Goal: Answer question/provide support

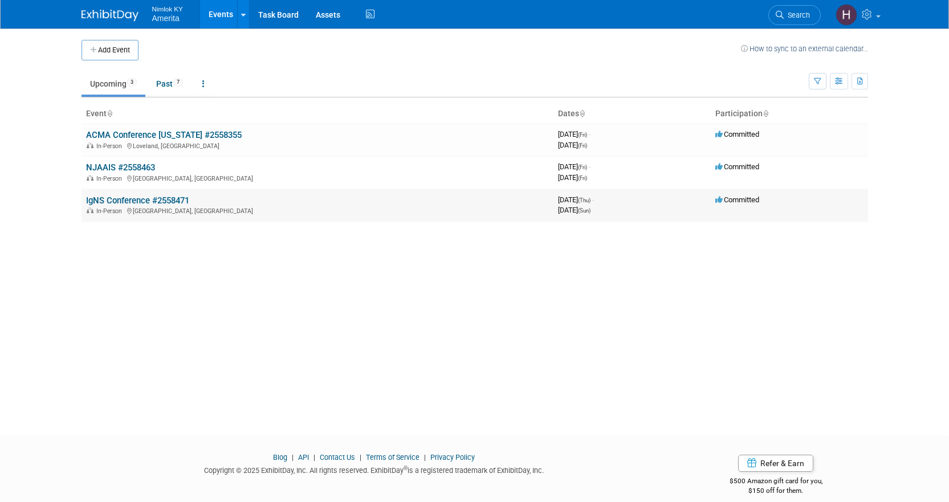
click at [137, 198] on link "IgNS Conference #2558471" at bounding box center [137, 200] width 103 height 10
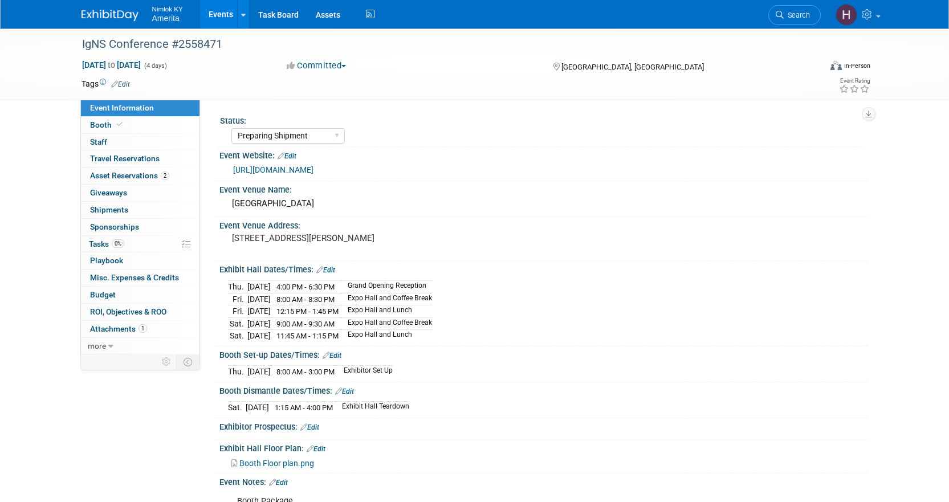
select select "Preparing Shipment"
click at [104, 347] on span "more" at bounding box center [97, 345] width 18 height 9
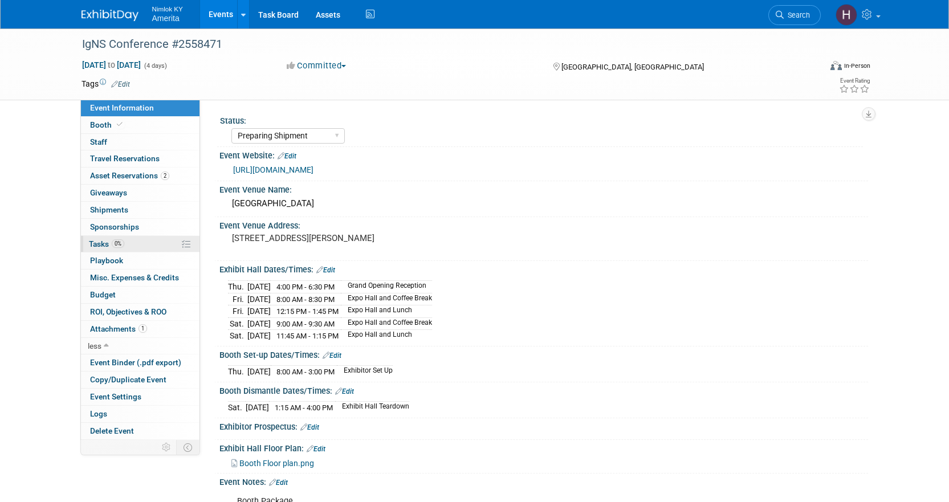
click at [101, 238] on link "0% Tasks 0%" at bounding box center [140, 244] width 119 height 17
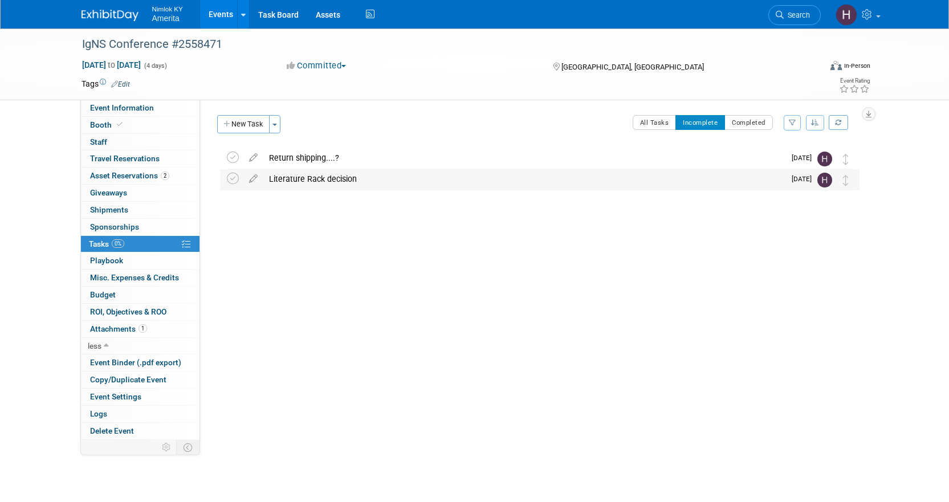
click at [309, 181] on div "Literature Rack decision" at bounding box center [523, 178] width 521 height 19
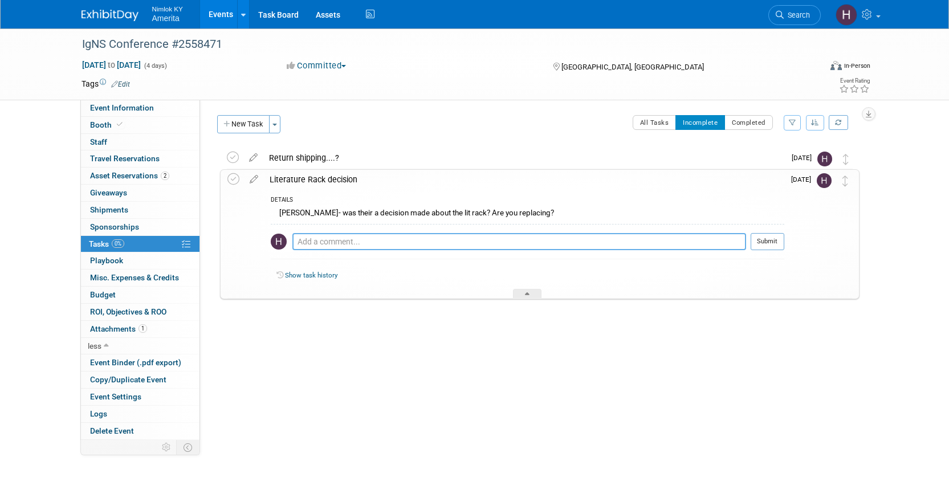
click at [317, 245] on textarea at bounding box center [519, 241] width 454 height 17
type textarea "purchase was approved. Email sent to Matt"
click at [775, 238] on button "Submit" at bounding box center [767, 241] width 34 height 17
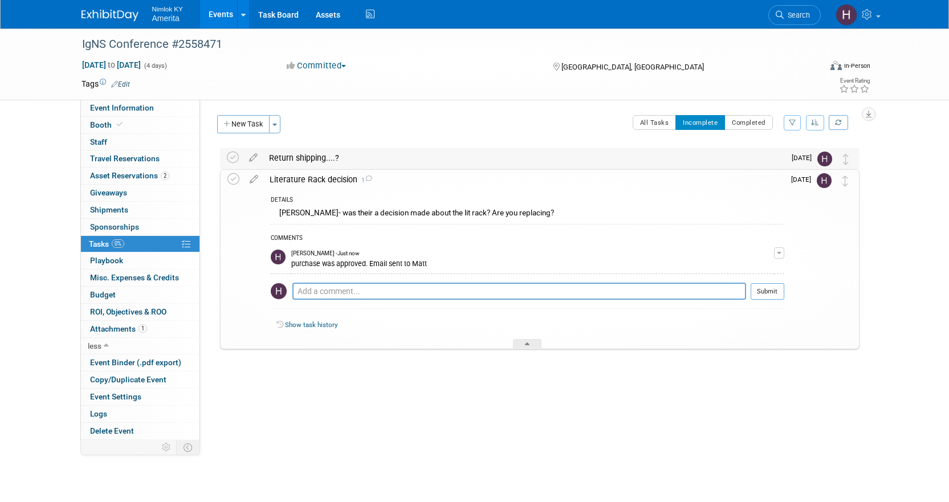
click at [280, 154] on div "Return shipping....?" at bounding box center [523, 157] width 521 height 19
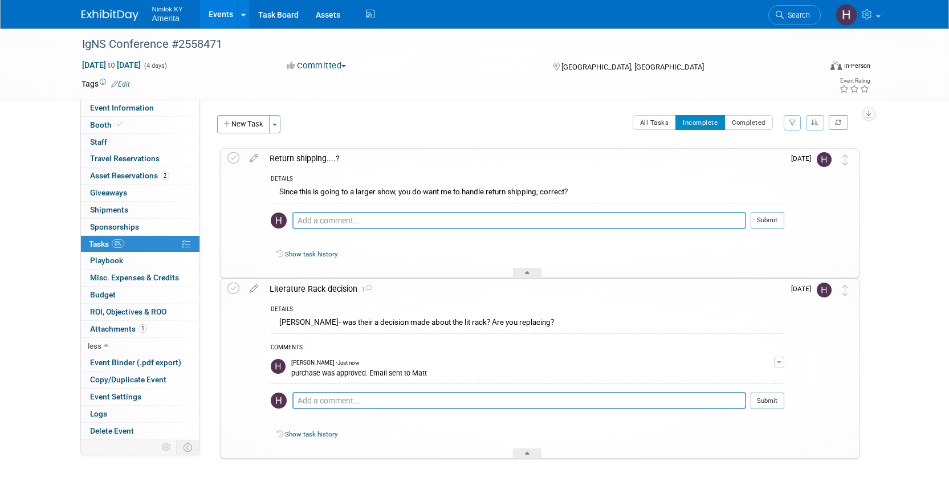
click at [326, 225] on textarea at bounding box center [519, 220] width 454 height 17
click at [125, 178] on span "Asset Reservations 2" at bounding box center [129, 175] width 79 height 9
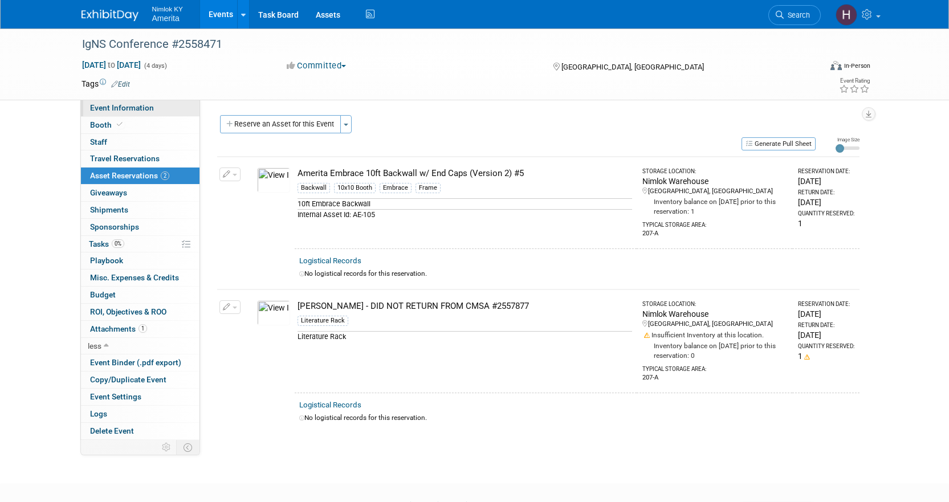
click at [131, 107] on span "Event Information" at bounding box center [122, 107] width 64 height 9
select select "Preparing Shipment"
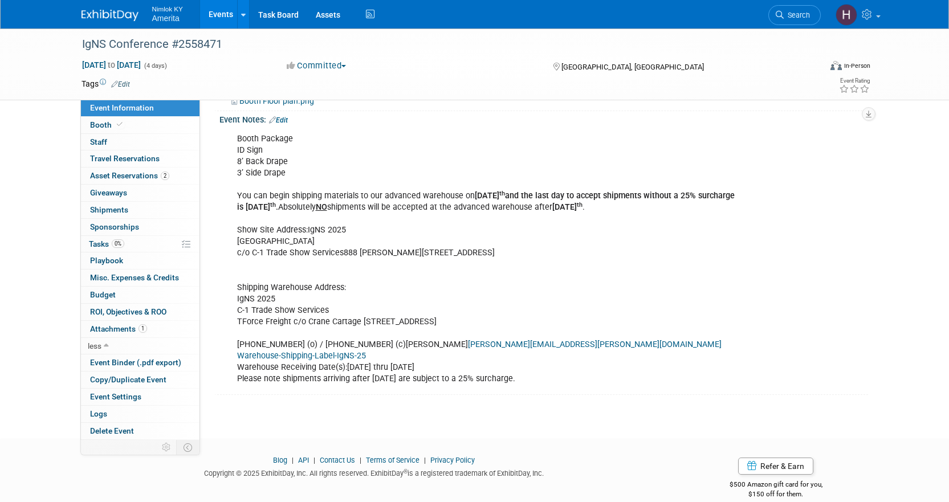
scroll to position [376, 0]
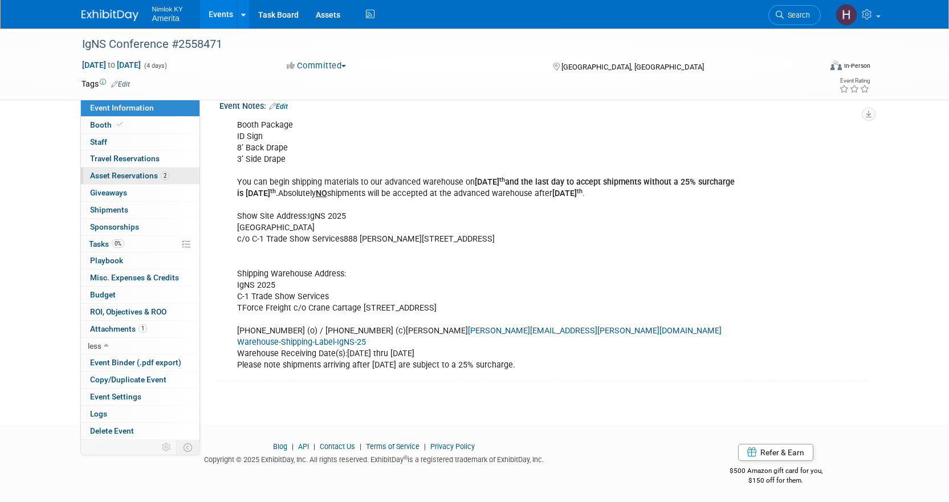
click at [122, 174] on span "Asset Reservations 2" at bounding box center [129, 175] width 79 height 9
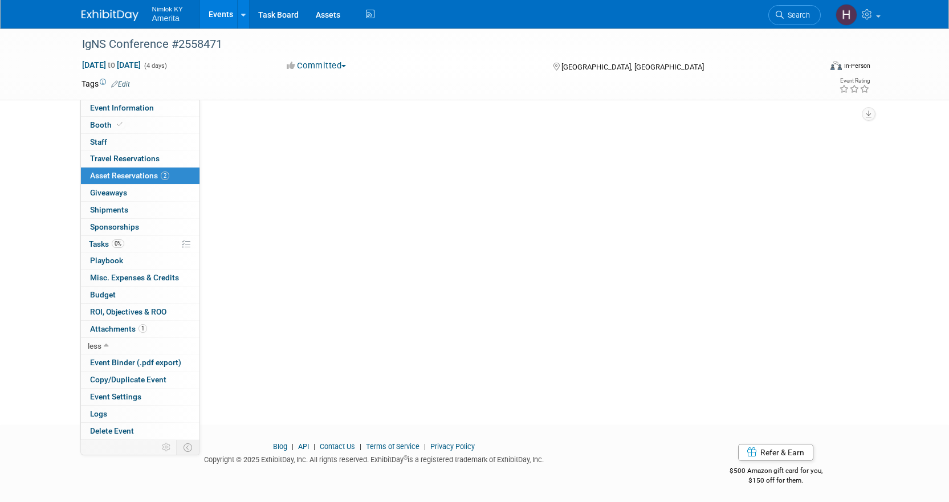
scroll to position [0, 0]
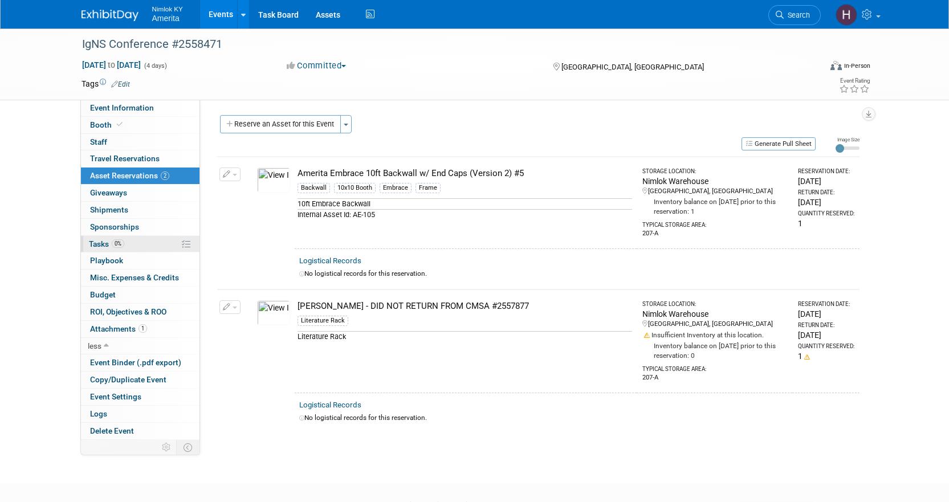
click at [133, 242] on link "0% Tasks 0%" at bounding box center [140, 244] width 119 height 17
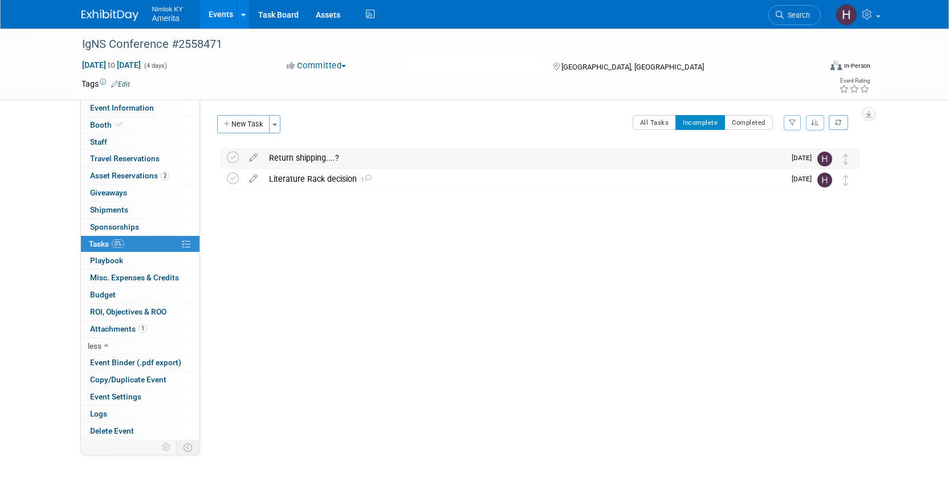
click at [305, 164] on div "Return shipping....?" at bounding box center [523, 157] width 521 height 19
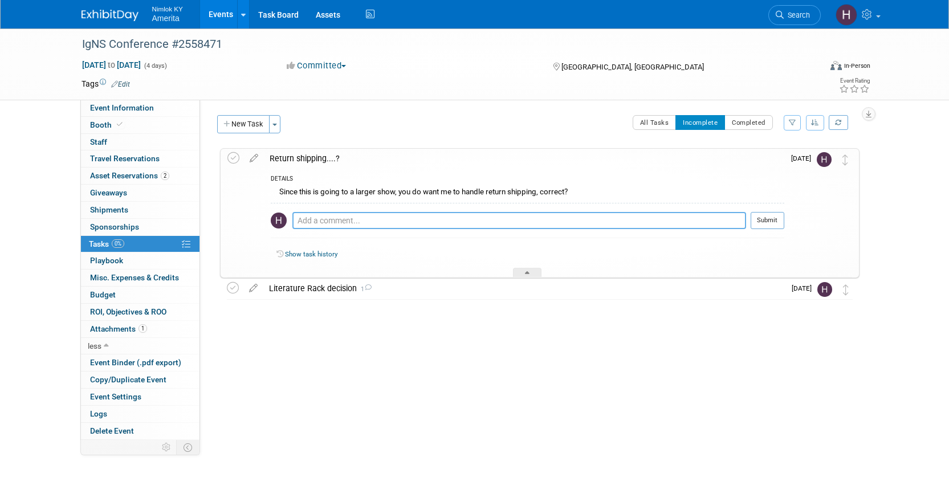
click at [325, 221] on textarea at bounding box center [519, 220] width 454 height 17
click at [469, 225] on textarea "Yes, please. This is standard procedure, correct? Based off past larger shows)" at bounding box center [519, 220] width 454 height 17
click at [365, 221] on textarea "Yes, please. This is standard procedure, correct? (Based off past larger shows)" at bounding box center [519, 220] width 454 height 17
click at [410, 217] on textarea "Yes, please. This is usual procedure, correct? (Based off past larger shows)" at bounding box center [519, 220] width 454 height 17
click at [342, 222] on textarea "Yes, please. This is usual procedure, correct? (Based off past larger shows)" at bounding box center [519, 220] width 454 height 17
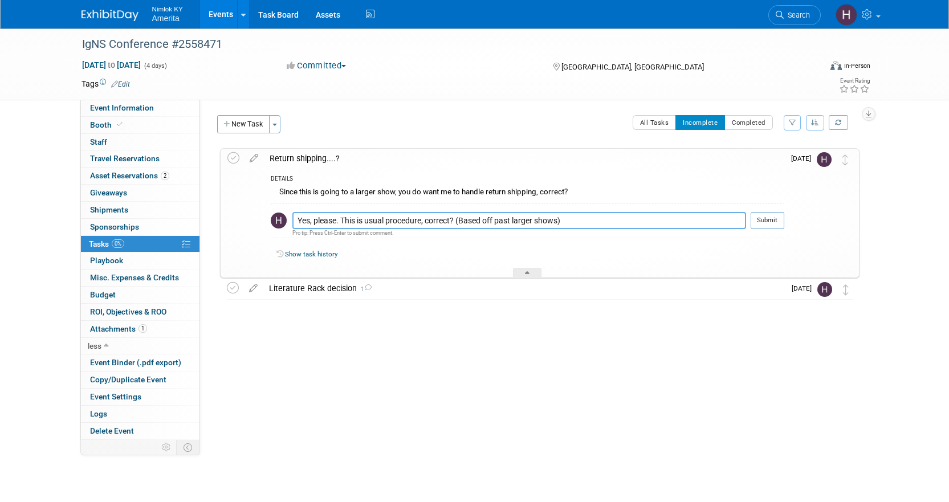
click at [363, 222] on textarea "Yes, please. This is usual procedure, correct? (Based off past larger shows)" at bounding box center [519, 220] width 454 height 17
click at [413, 224] on textarea "Yes, please. This is usual procedure, correct? (Based off past larger shows)" at bounding box center [519, 220] width 454 height 17
type textarea "Yes, please. This is usual procedure, correct? (Based off past larger shows)"
click at [471, 232] on div "Pro tip: Press Ctrl-Enter to submit comment." at bounding box center [519, 232] width 454 height 7
drag, startPoint x: 578, startPoint y: 227, endPoint x: 591, endPoint y: 227, distance: 13.1
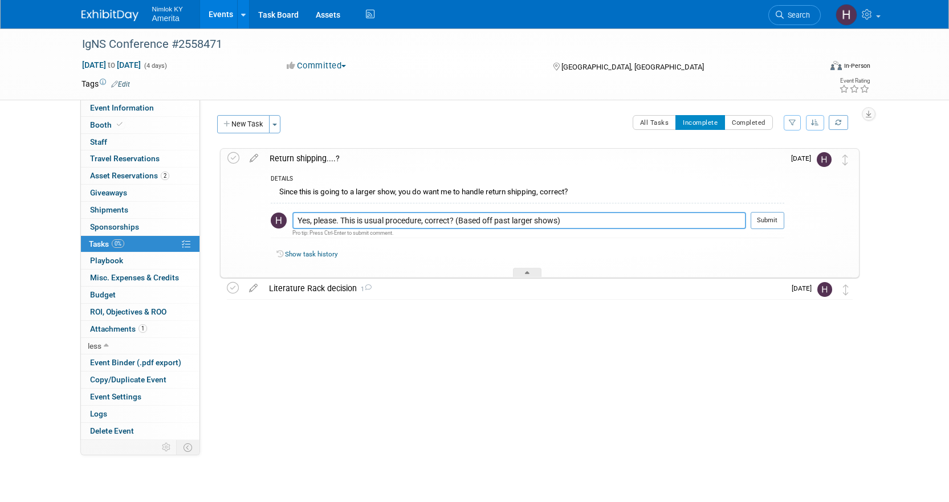
click at [580, 227] on textarea "Yes, please. This is usual procedure, correct? (Based off past larger shows)" at bounding box center [519, 220] width 454 height 17
click at [759, 220] on button "Submit" at bounding box center [767, 220] width 34 height 17
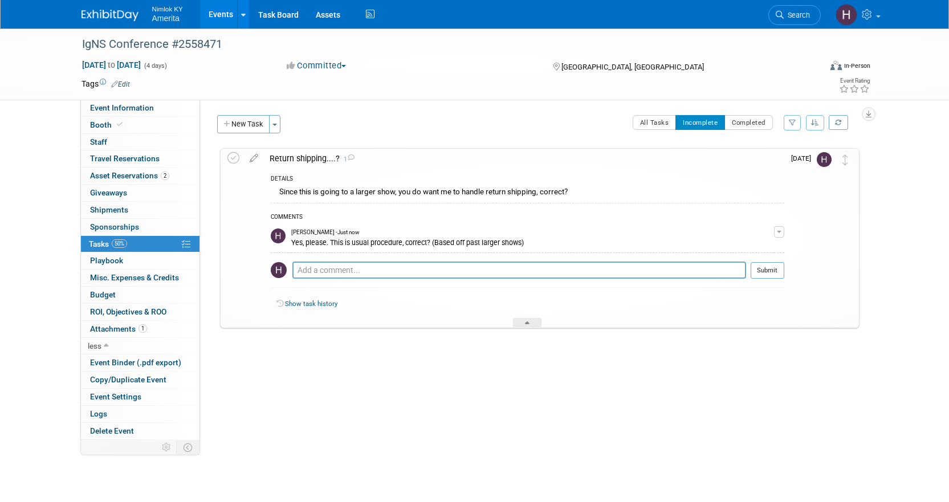
click at [458, 386] on div "Status: Complete Preparing Shipment Shipping to Rep/AdvWH Waiting on RTN Shipme…" at bounding box center [534, 270] width 668 height 340
click at [123, 108] on span "Event Information" at bounding box center [122, 107] width 64 height 9
select select "Preparing Shipment"
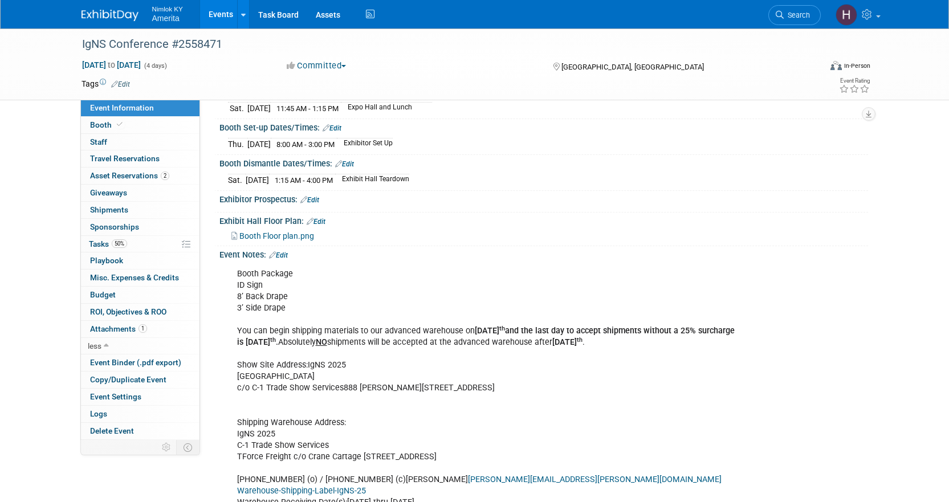
scroll to position [276, 0]
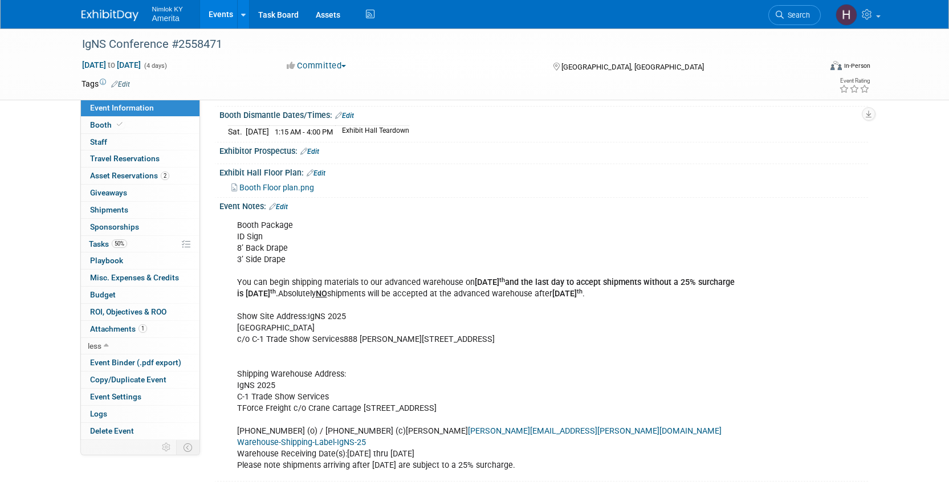
click at [281, 203] on link "Edit" at bounding box center [278, 207] width 19 height 8
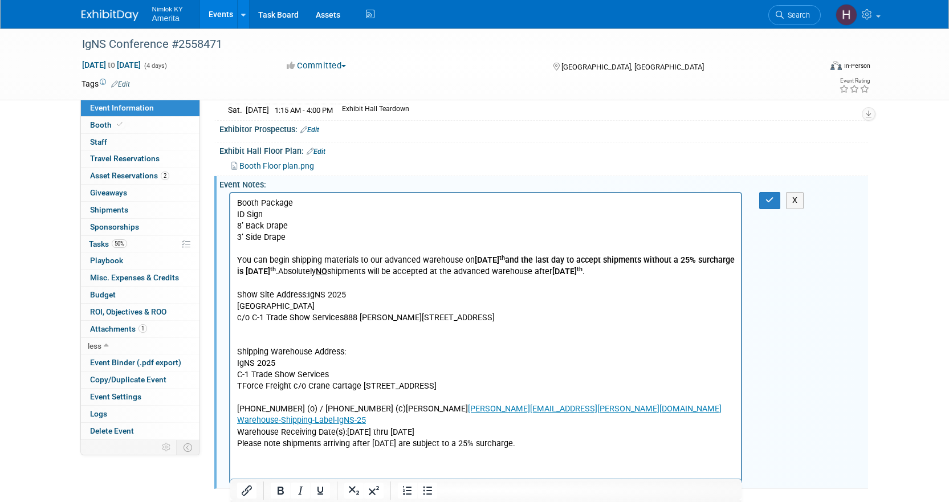
scroll to position [305, 0]
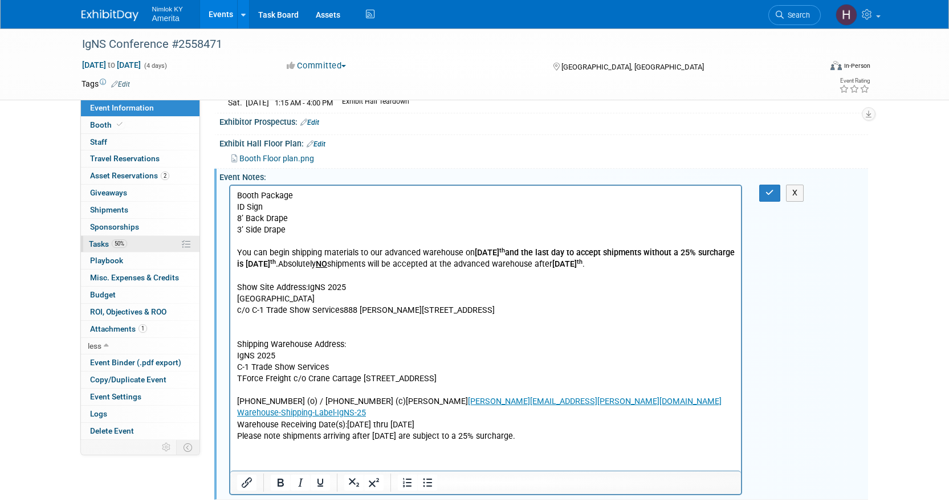
click at [132, 245] on link "50% Tasks 50%" at bounding box center [140, 244] width 119 height 17
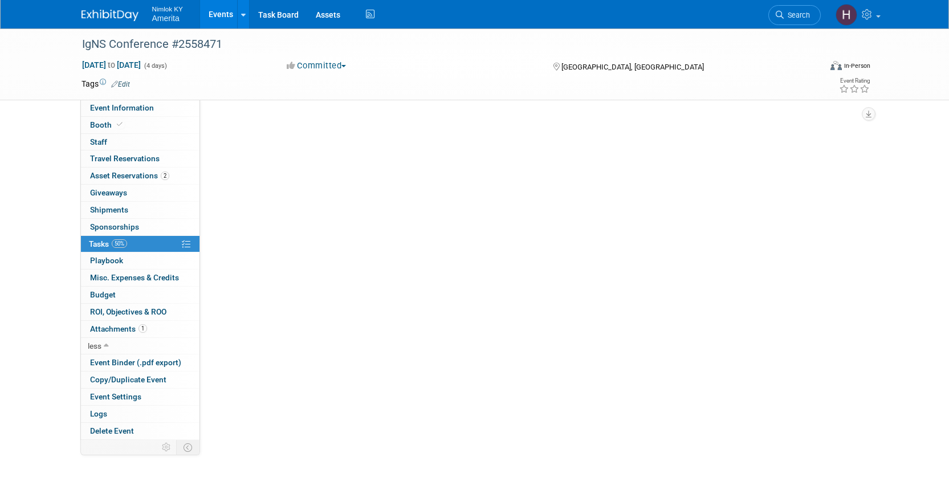
scroll to position [0, 0]
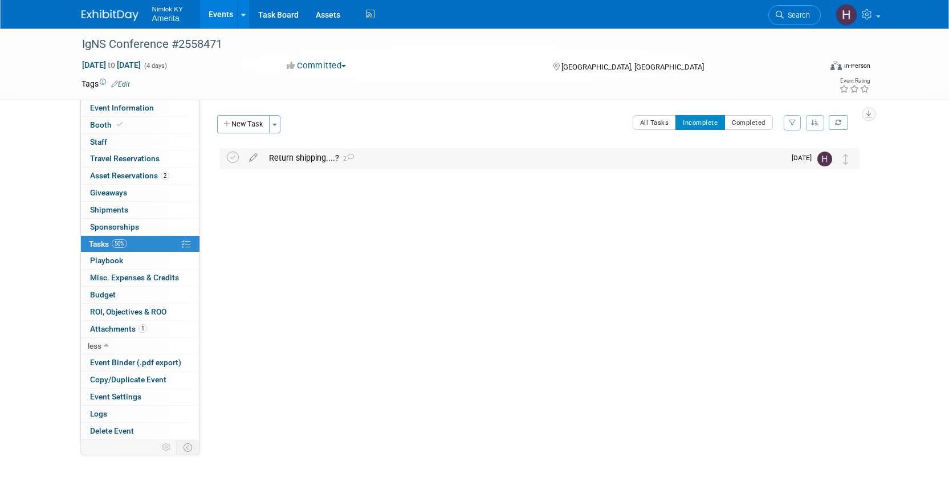
click at [297, 158] on div "Return shipping....? 2" at bounding box center [523, 157] width 521 height 19
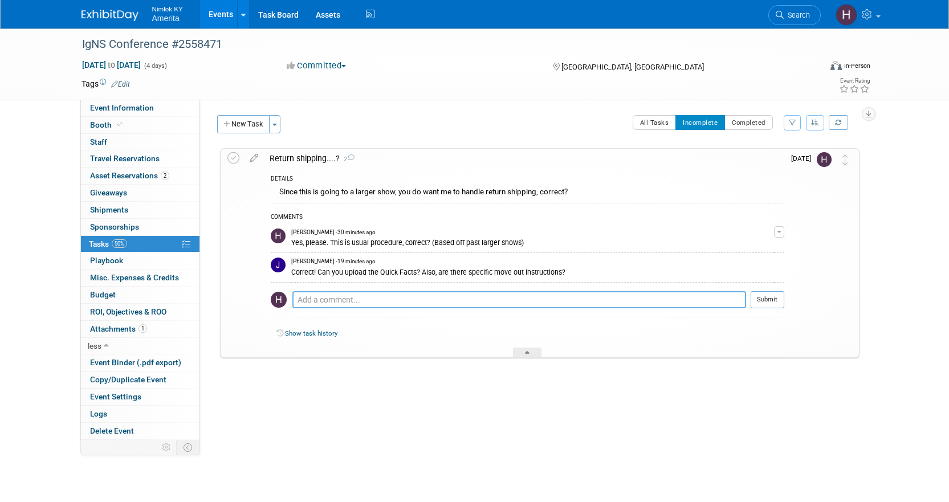
click at [414, 295] on textarea at bounding box center [519, 299] width 454 height 17
click at [482, 305] on textarea at bounding box center [519, 299] width 454 height 17
click at [464, 299] on textarea at bounding box center [519, 299] width 454 height 17
click at [670, 301] on textarea "I am not seeing any. here is the show link with access code, are you able to fi…" at bounding box center [519, 299] width 454 height 17
paste textarea "Show Code: IgNS25DFW"
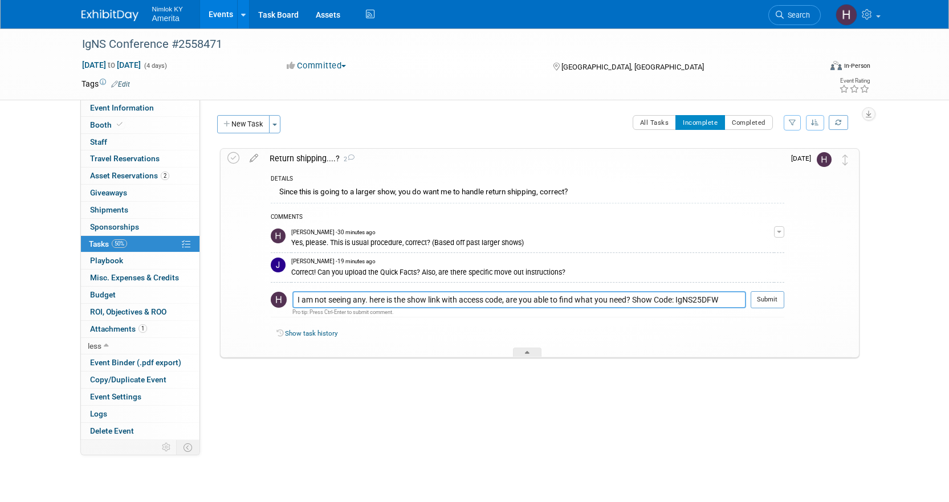
click at [723, 301] on textarea "I am not seeing any. here is the show link with access code, are you able to fi…" at bounding box center [519, 299] width 454 height 17
click at [634, 298] on textarea "I am not seeing any. here is the show link with access code, are you able to fi…" at bounding box center [519, 299] width 454 height 17
paste textarea "[URL][DOMAIN_NAME]"
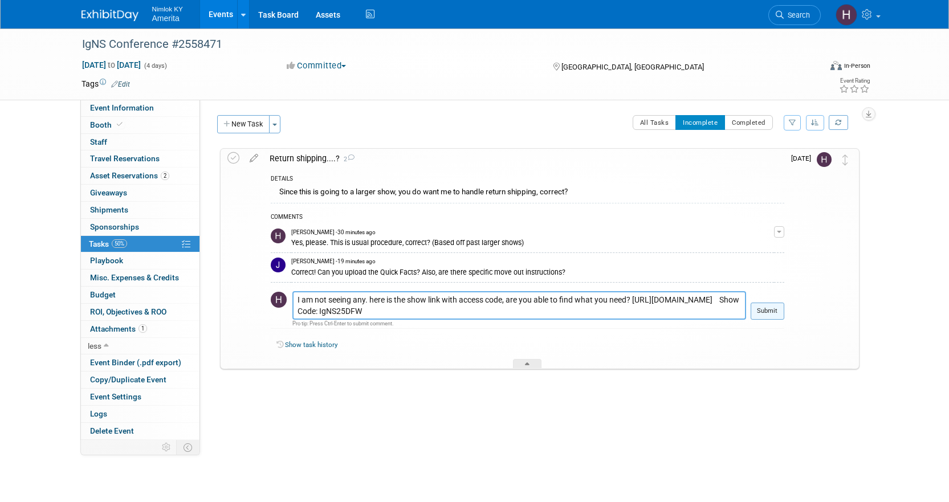
type textarea "I am not seeing any. here is the show link with access code, are you able to fi…"
click at [777, 313] on button "Submit" at bounding box center [767, 311] width 34 height 17
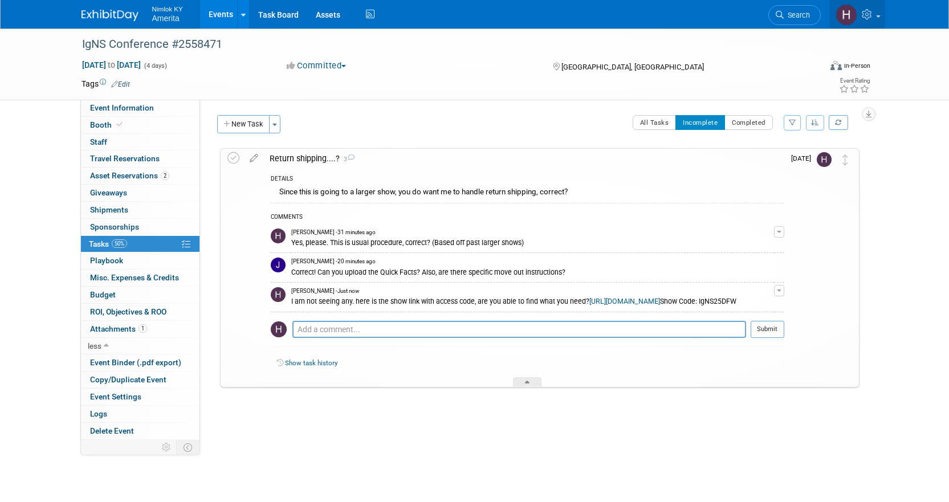
click at [883, 19] on link at bounding box center [857, 14] width 56 height 28
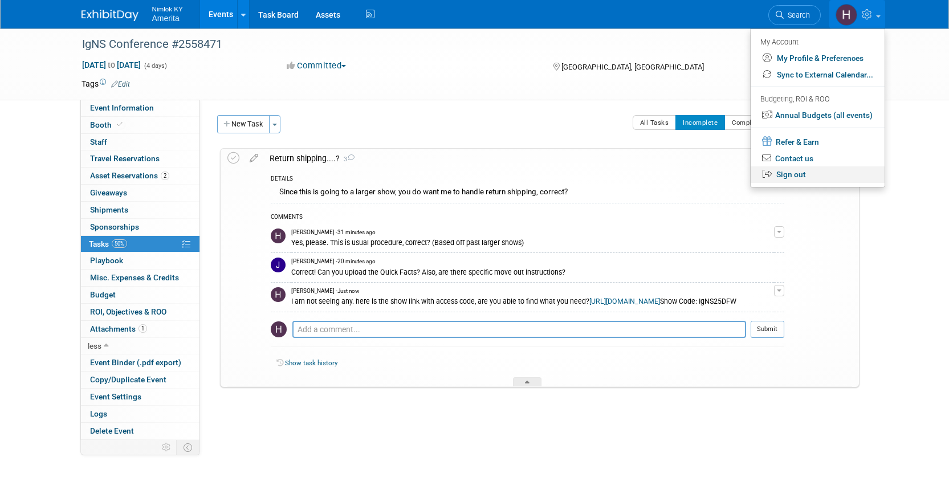
click at [807, 177] on link "Sign out" at bounding box center [817, 174] width 134 height 17
